Goal: Information Seeking & Learning: Learn about a topic

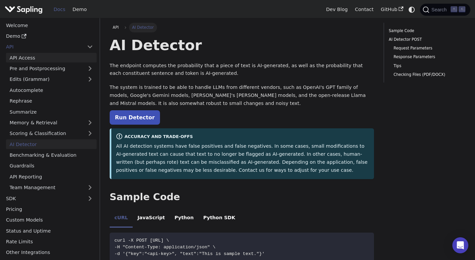
click at [45, 55] on link "API Access" at bounding box center [51, 58] width 91 height 10
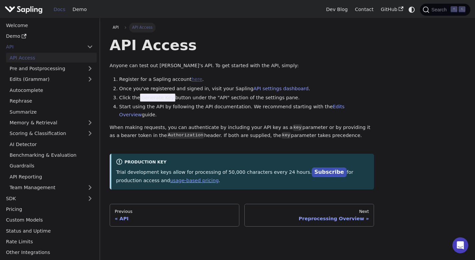
click at [192, 78] on link "here" at bounding box center [196, 78] width 11 height 5
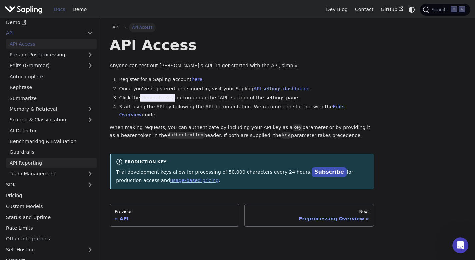
click at [42, 158] on link "API Reporting" at bounding box center [51, 163] width 91 height 10
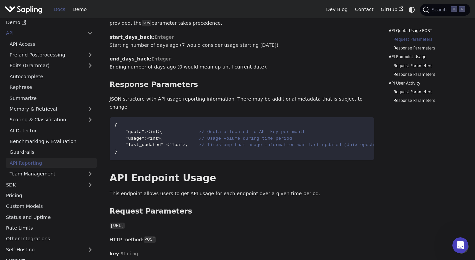
scroll to position [105, 0]
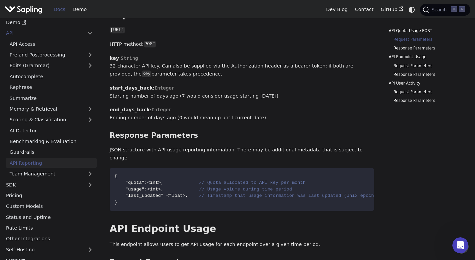
click at [64, 159] on link "API Reporting" at bounding box center [51, 163] width 91 height 10
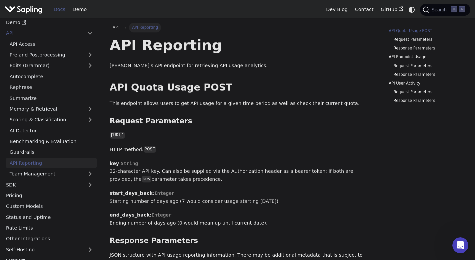
scroll to position [21, 0]
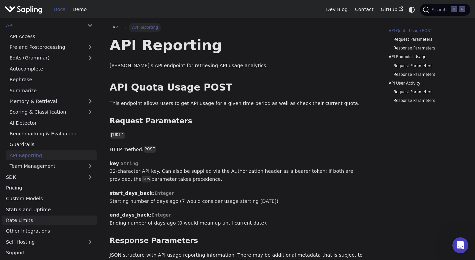
click at [47, 220] on link "Rate Limits" at bounding box center [49, 220] width 94 height 10
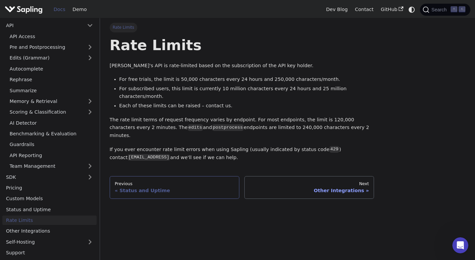
click at [130, 179] on link "Previous Status and Uptime" at bounding box center [175, 187] width 130 height 23
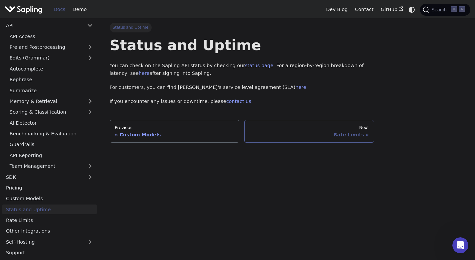
click at [304, 135] on div "Rate Limits" at bounding box center [310, 134] width 120 height 6
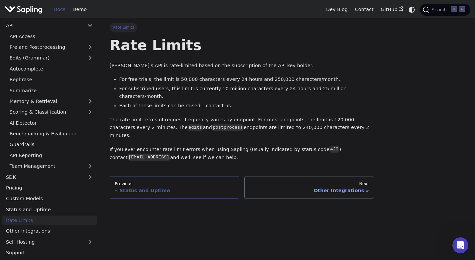
click at [225, 181] on div "Previous" at bounding box center [175, 183] width 120 height 5
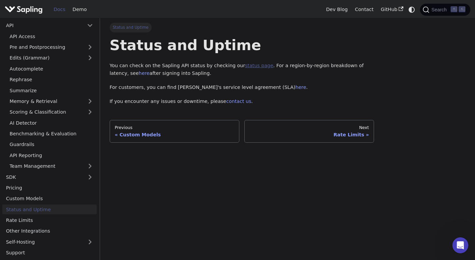
click at [252, 64] on link "status page" at bounding box center [259, 65] width 28 height 5
click at [43, 34] on link "API Access" at bounding box center [51, 36] width 91 height 10
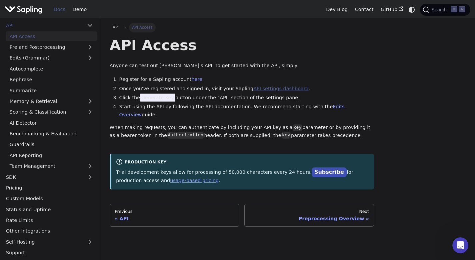
click at [261, 87] on link "API settings dashboard" at bounding box center [281, 88] width 55 height 5
